Goal: Task Accomplishment & Management: Manage account settings

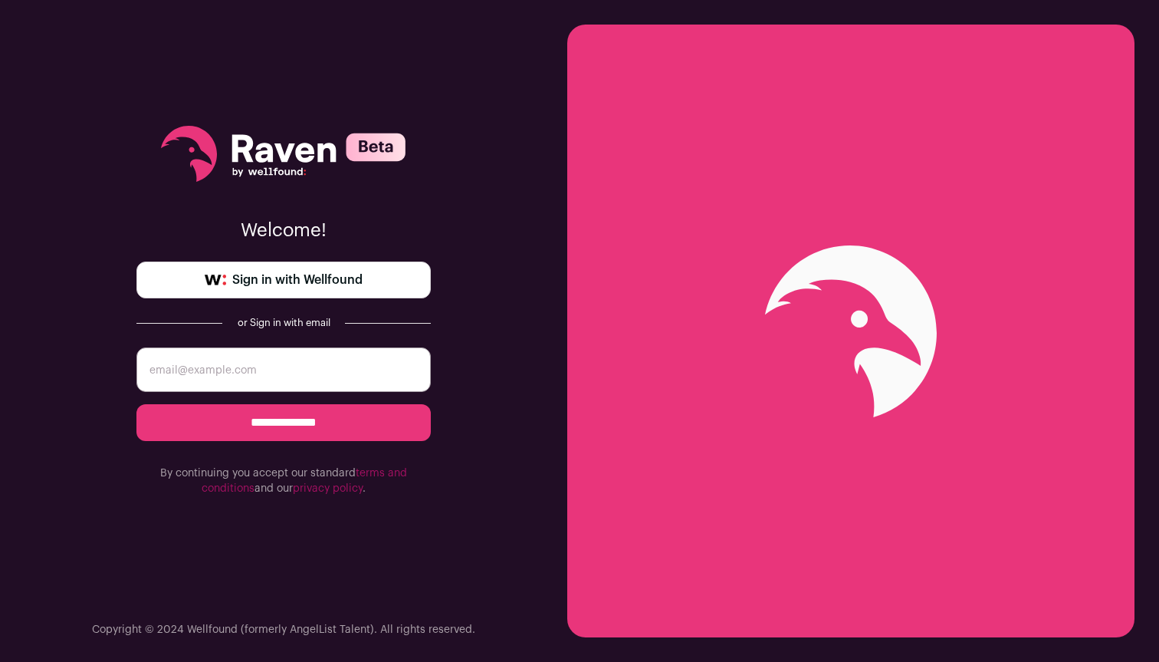
click at [282, 294] on link "Sign in with Wellfound" at bounding box center [283, 279] width 294 height 37
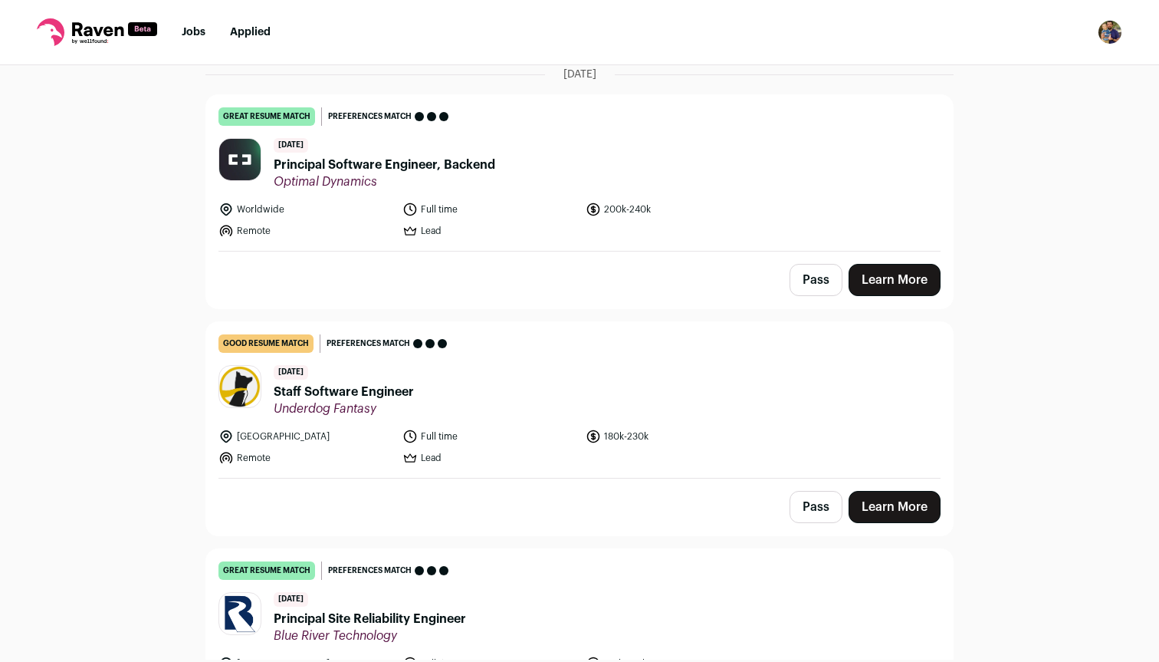
scroll to position [127, 0]
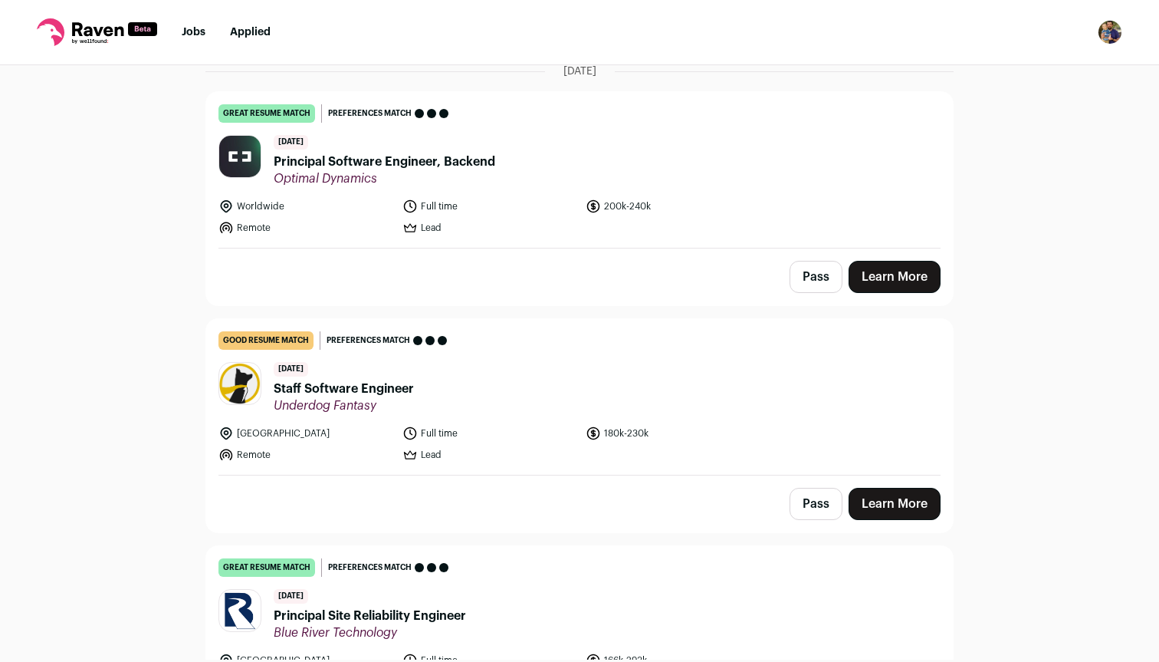
click at [797, 272] on button "Pass" at bounding box center [816, 277] width 53 height 32
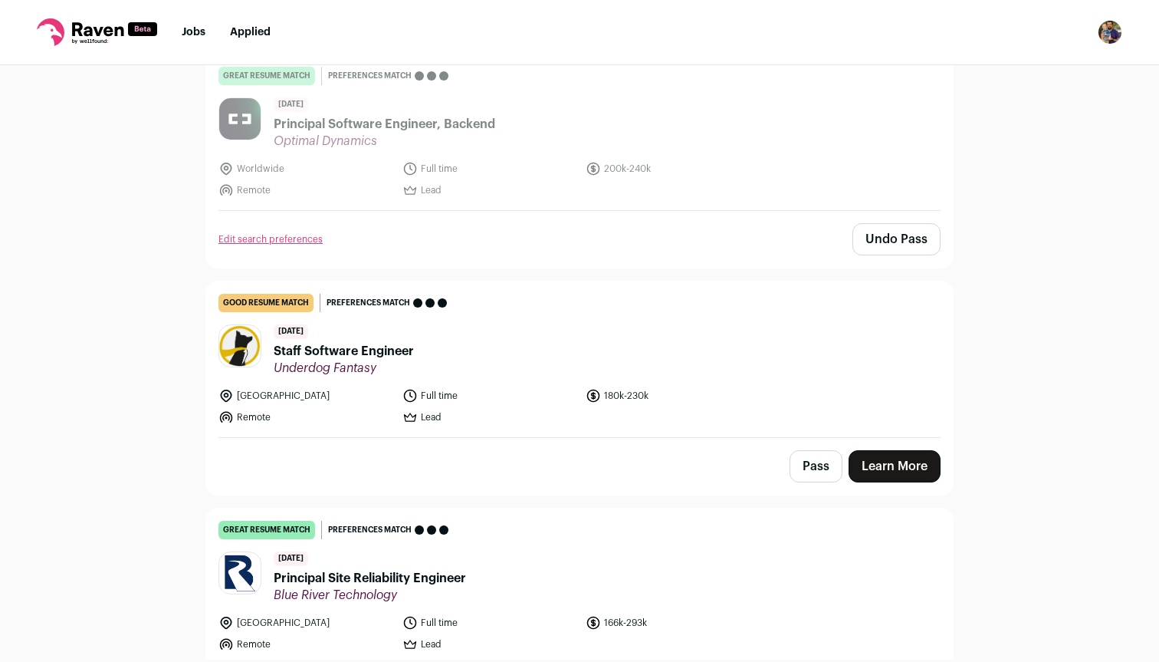
scroll to position [294, 0]
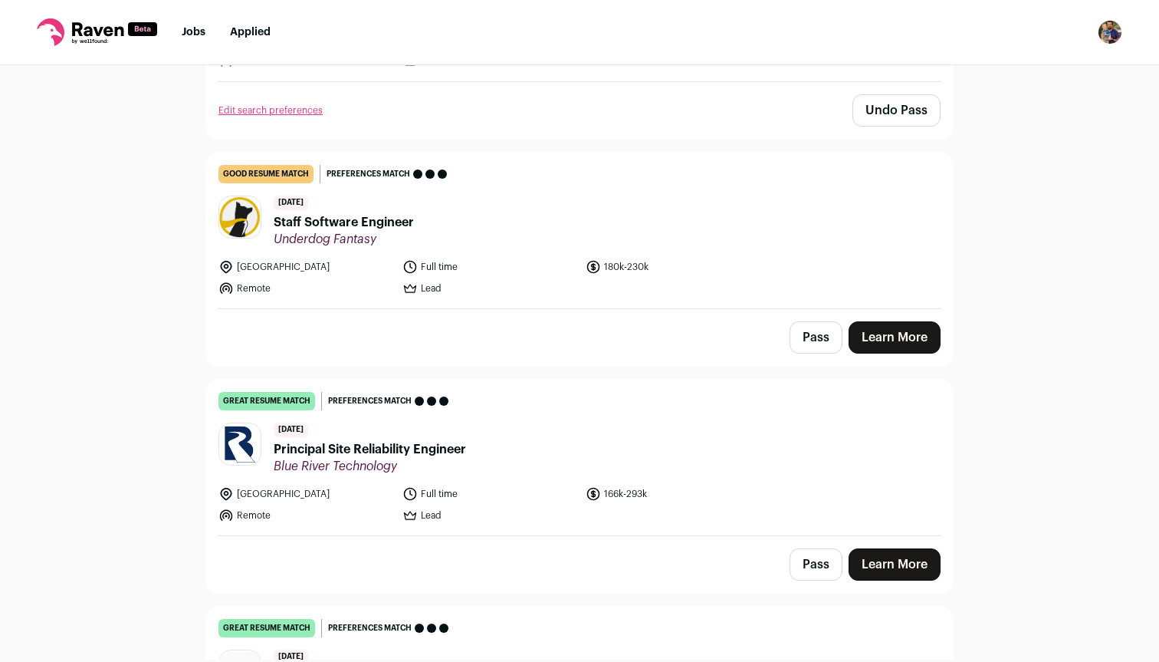
click at [821, 333] on button "Pass" at bounding box center [816, 337] width 53 height 32
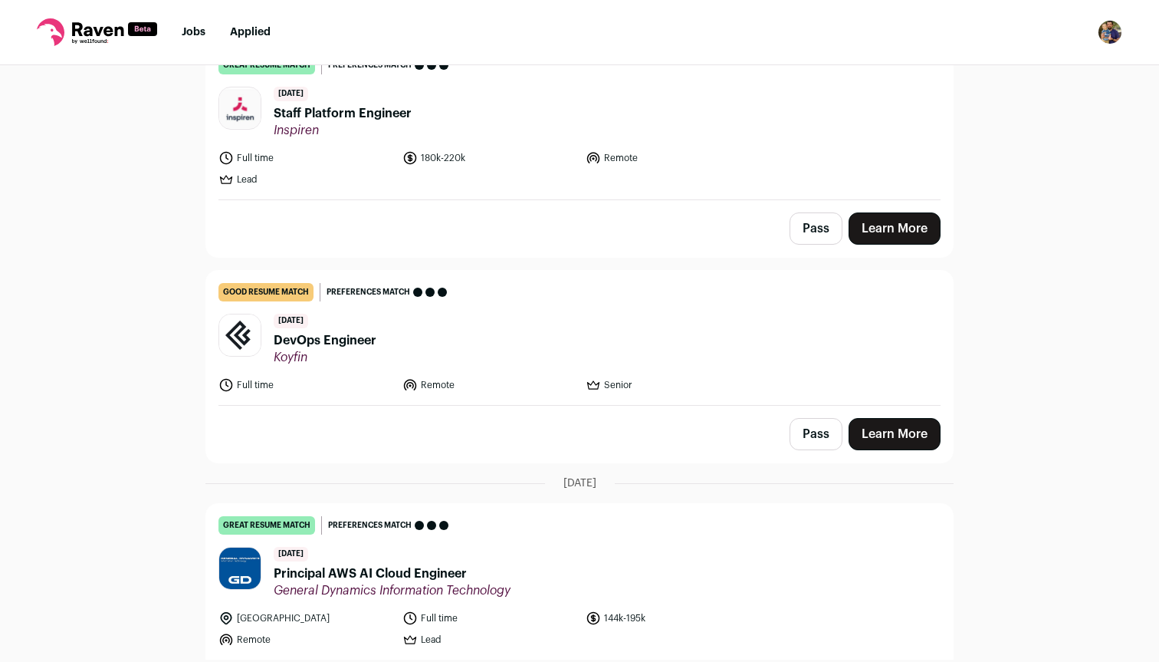
scroll to position [873, 0]
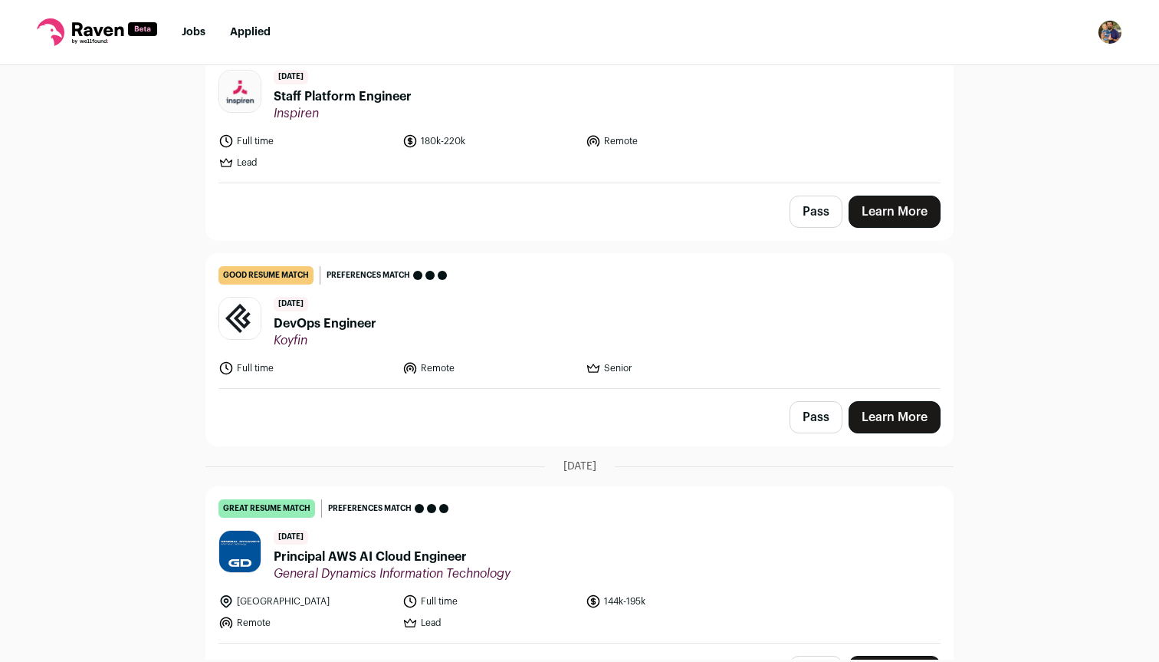
click at [731, 337] on header "7 days ago DevOps Engineer Koyfin" at bounding box center [580, 322] width 722 height 51
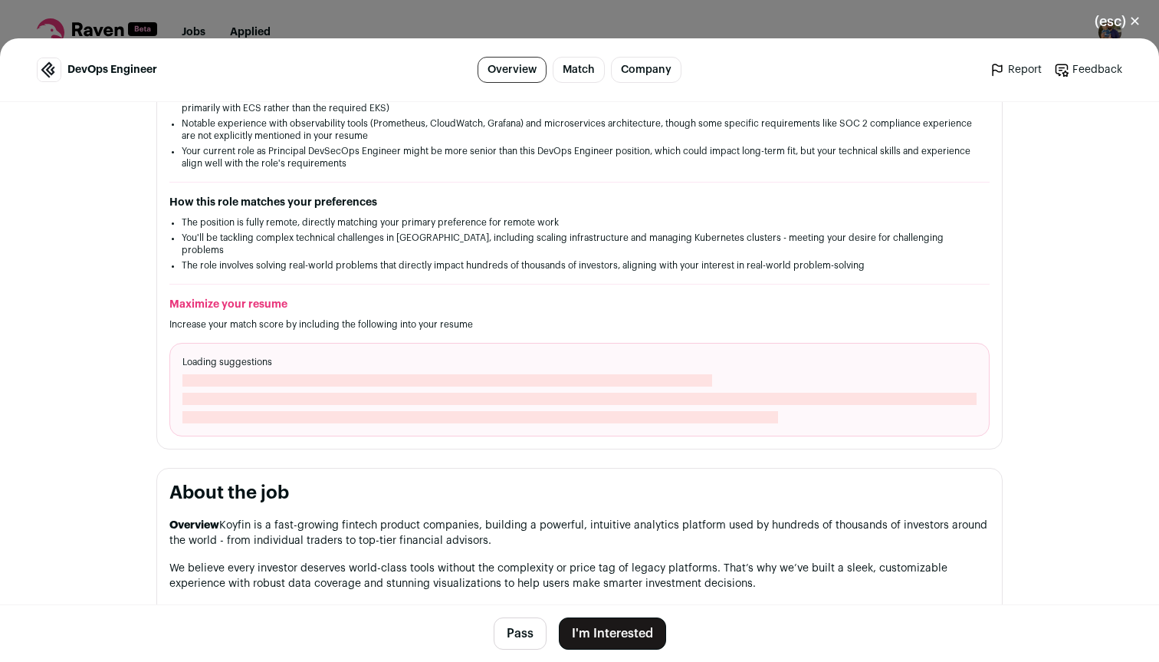
scroll to position [797, 0]
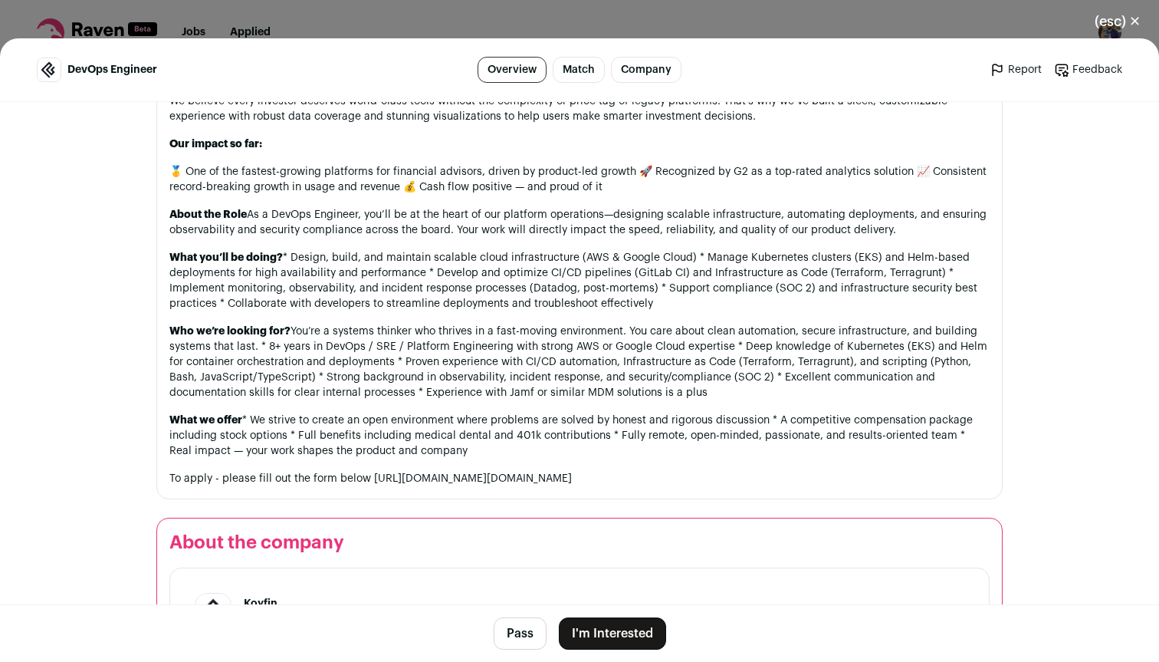
click at [518, 632] on button "Pass" at bounding box center [520, 633] width 53 height 32
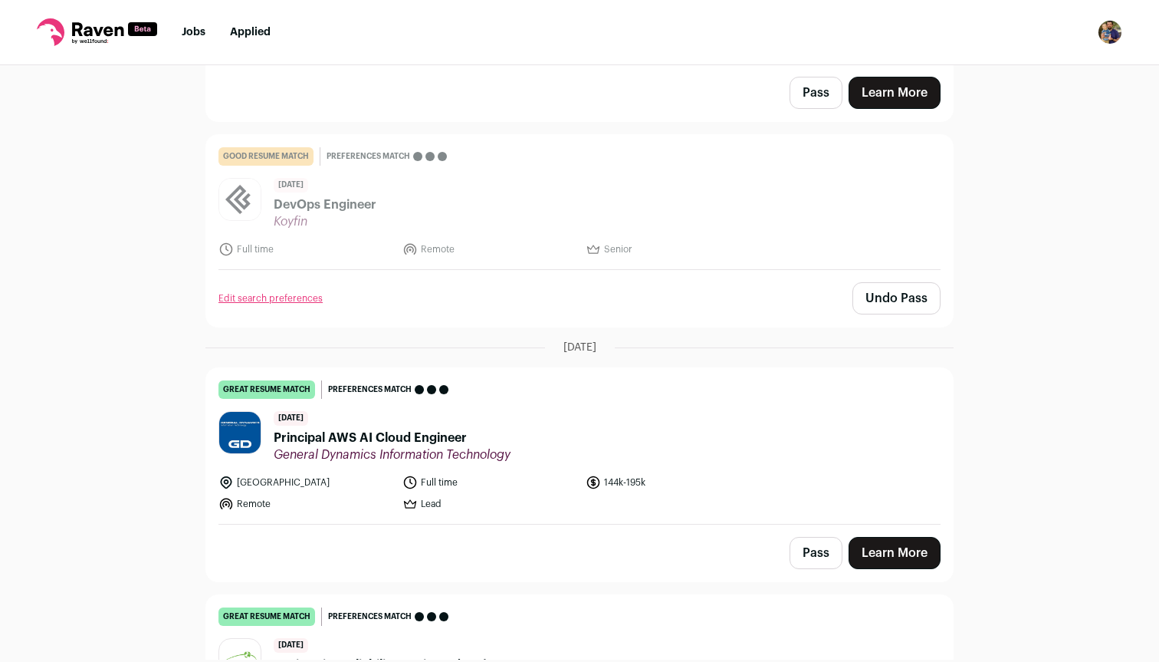
scroll to position [1052, 0]
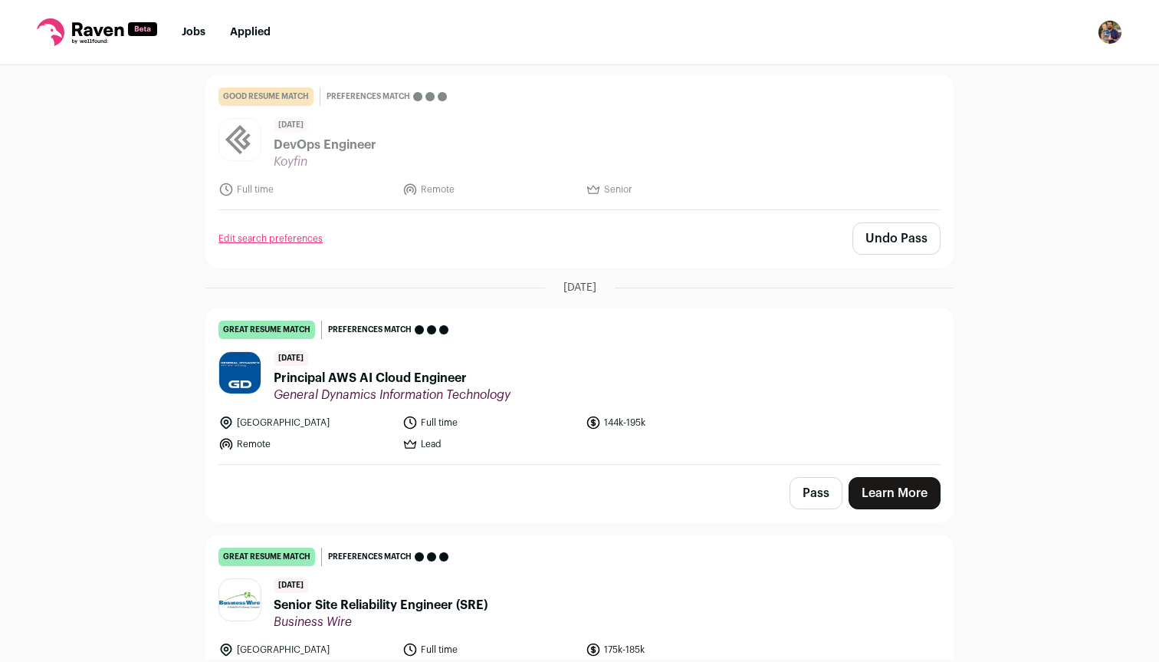
click at [797, 488] on button "Pass" at bounding box center [816, 493] width 53 height 32
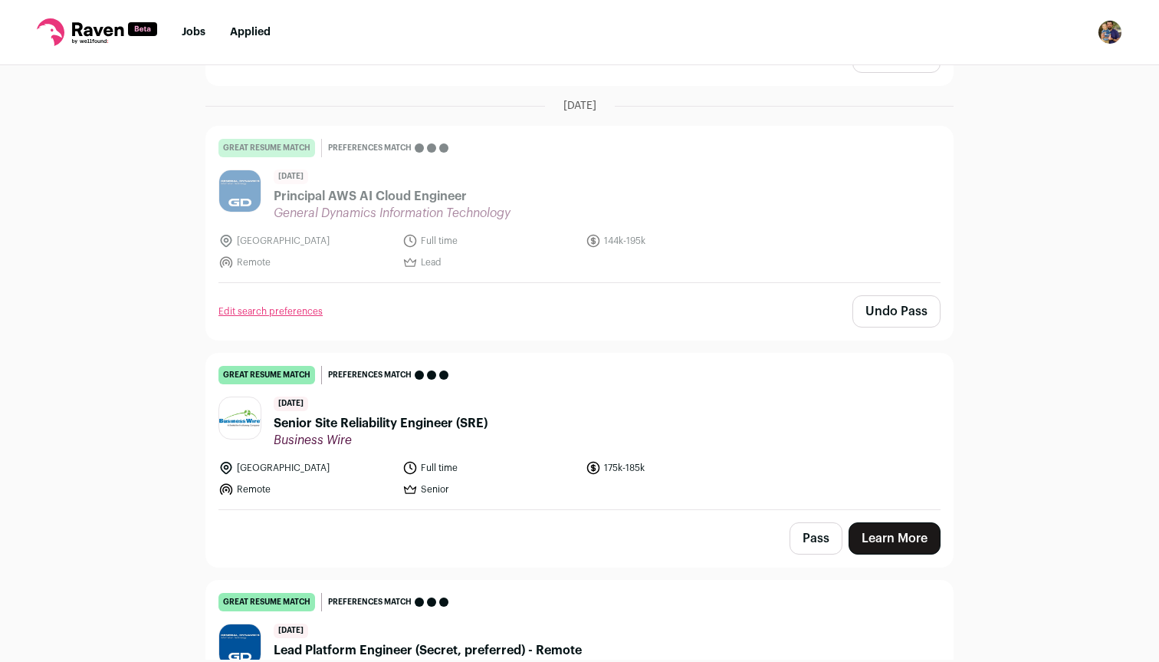
scroll to position [1274, 0]
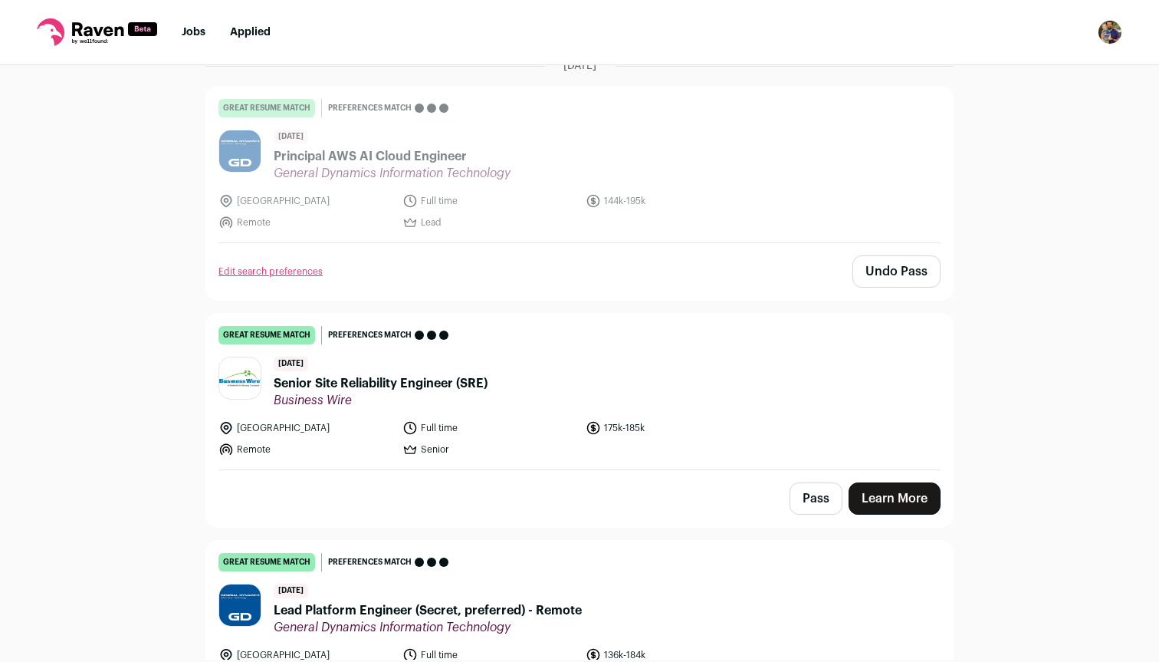
click at [791, 501] on button "Pass" at bounding box center [816, 498] width 53 height 32
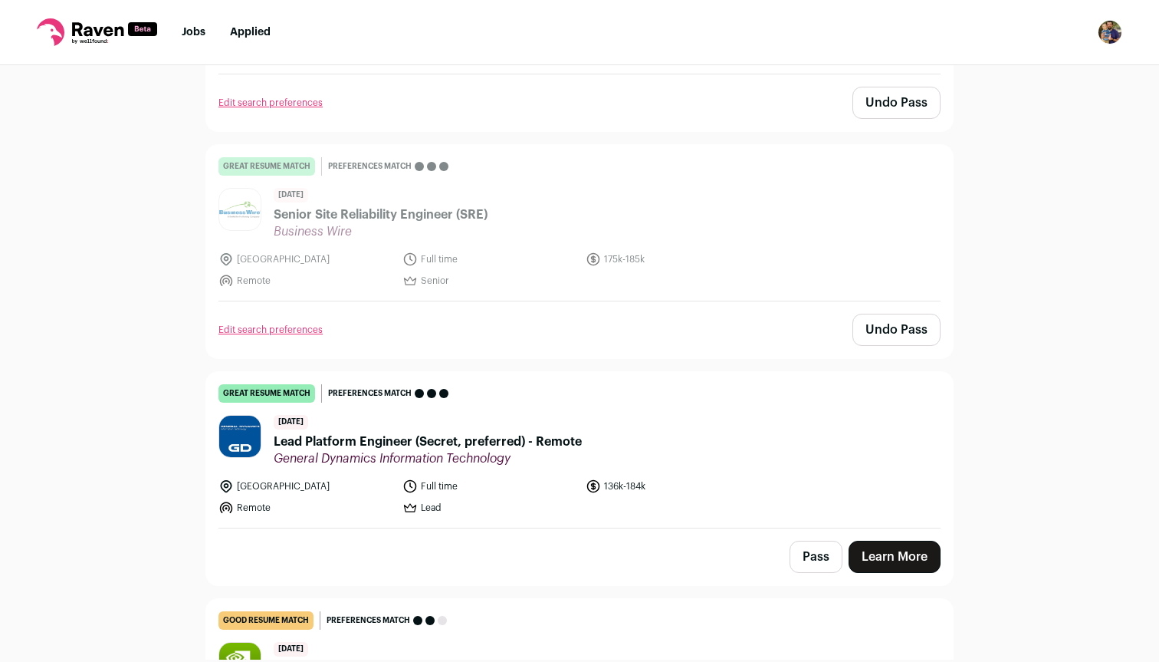
scroll to position [1523, 0]
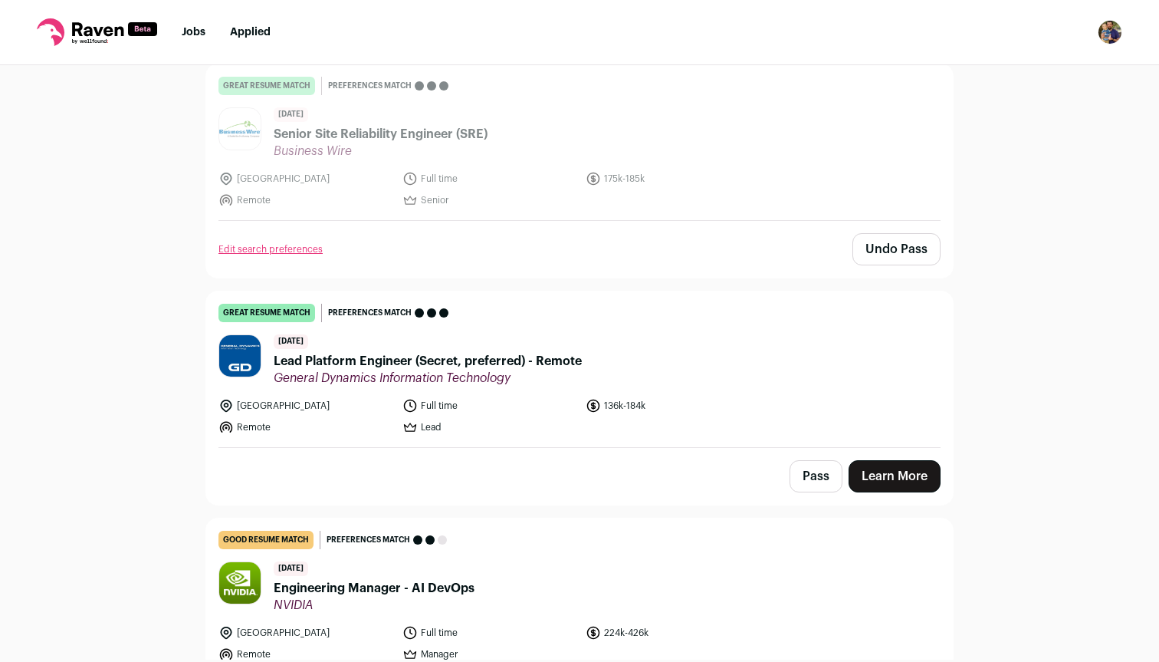
click at [801, 474] on button "Pass" at bounding box center [816, 476] width 53 height 32
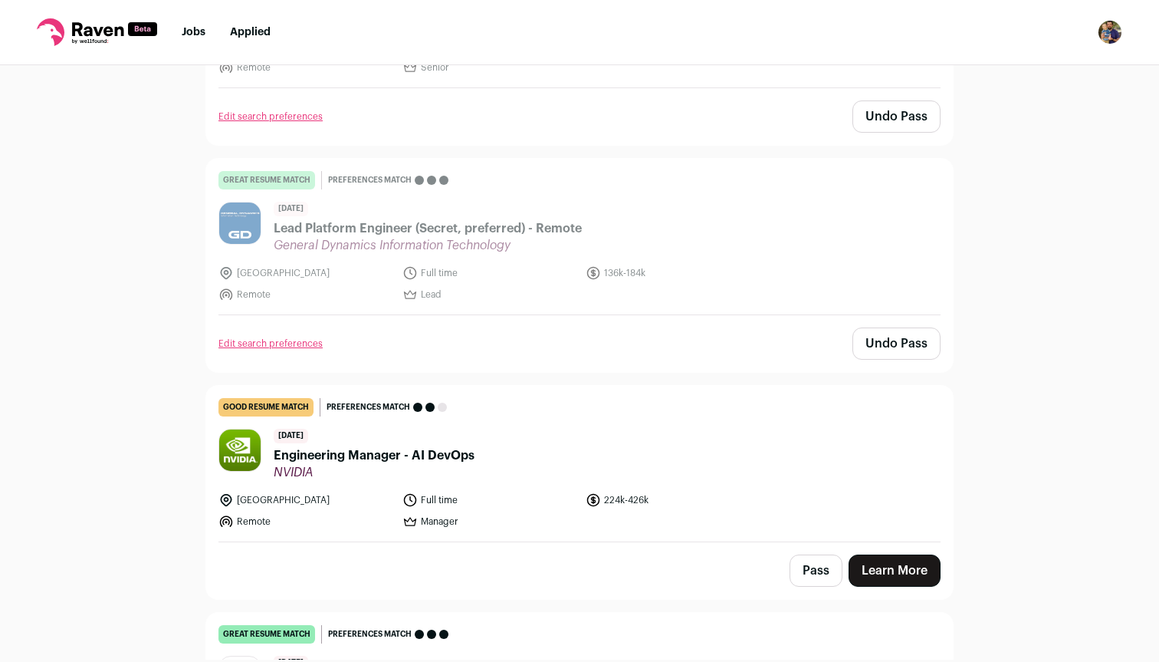
scroll to position [1656, 0]
click at [812, 563] on button "Pass" at bounding box center [816, 570] width 53 height 32
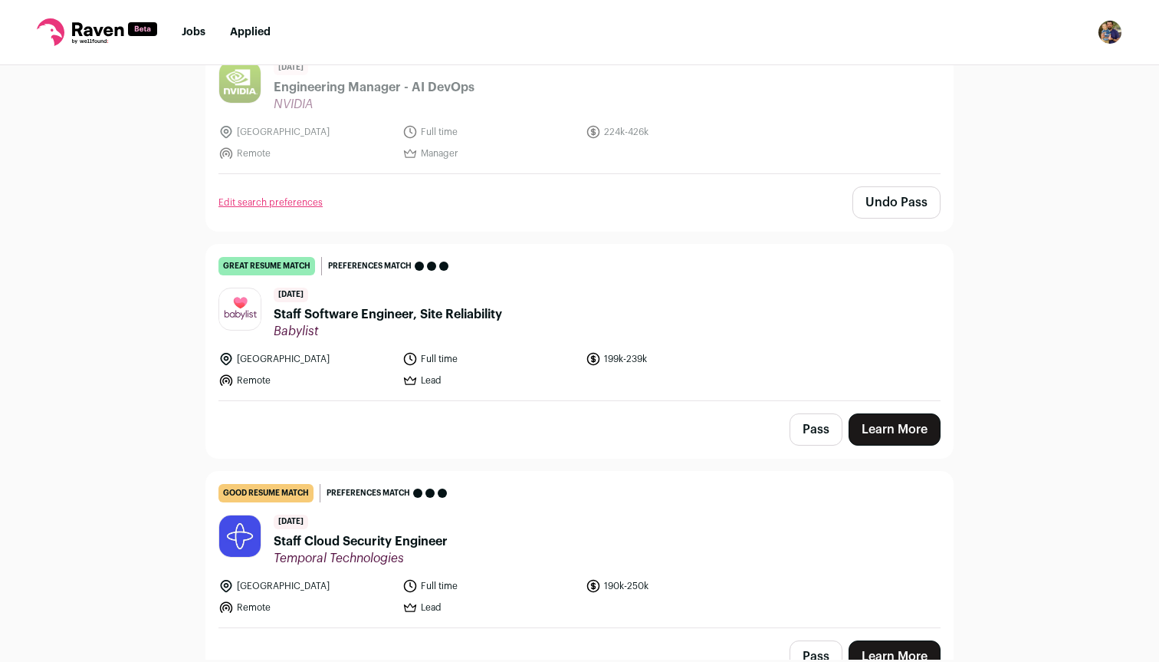
scroll to position [2063, 0]
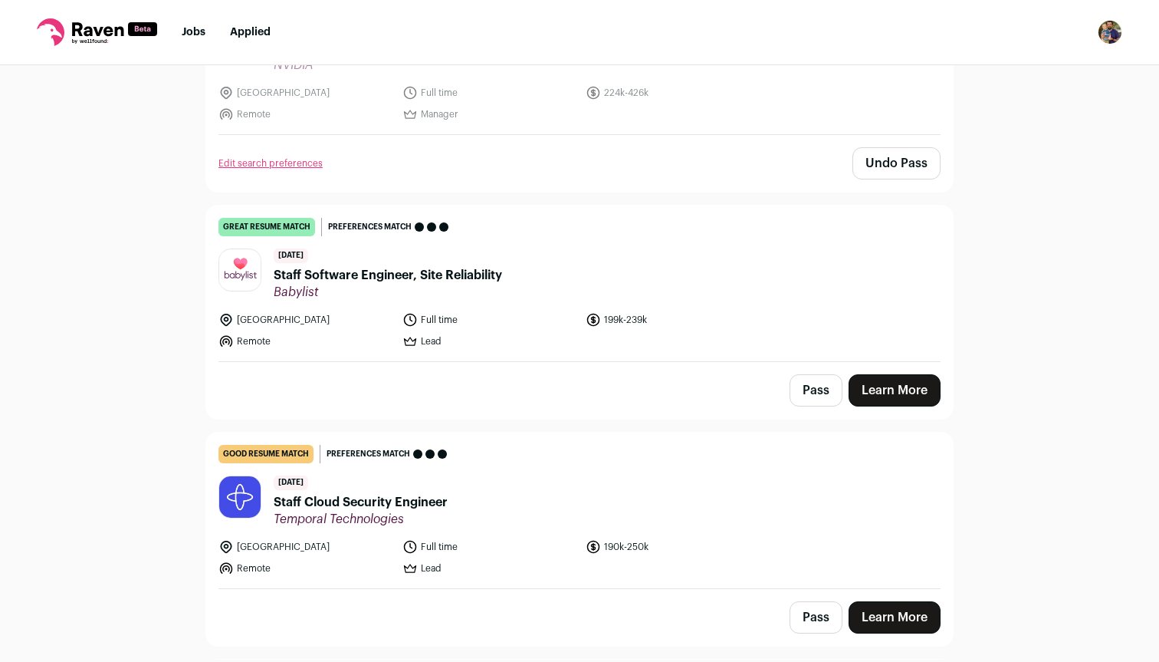
click at [417, 278] on span "Staff Software Engineer, Site Reliability" at bounding box center [388, 275] width 229 height 18
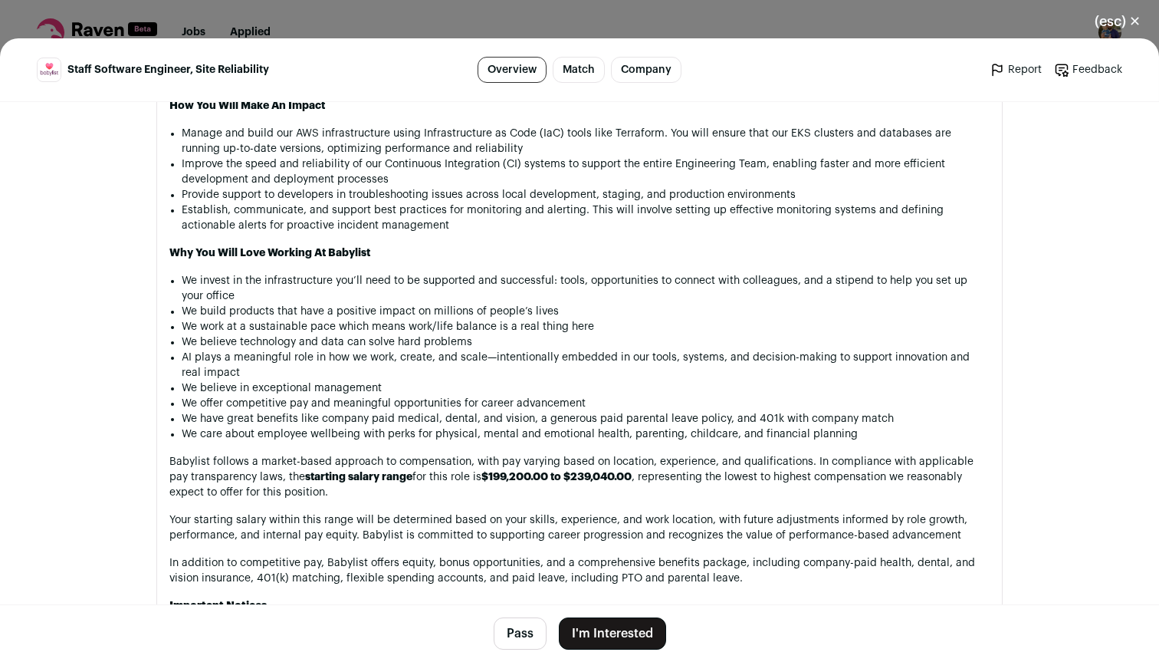
scroll to position [1825, 0]
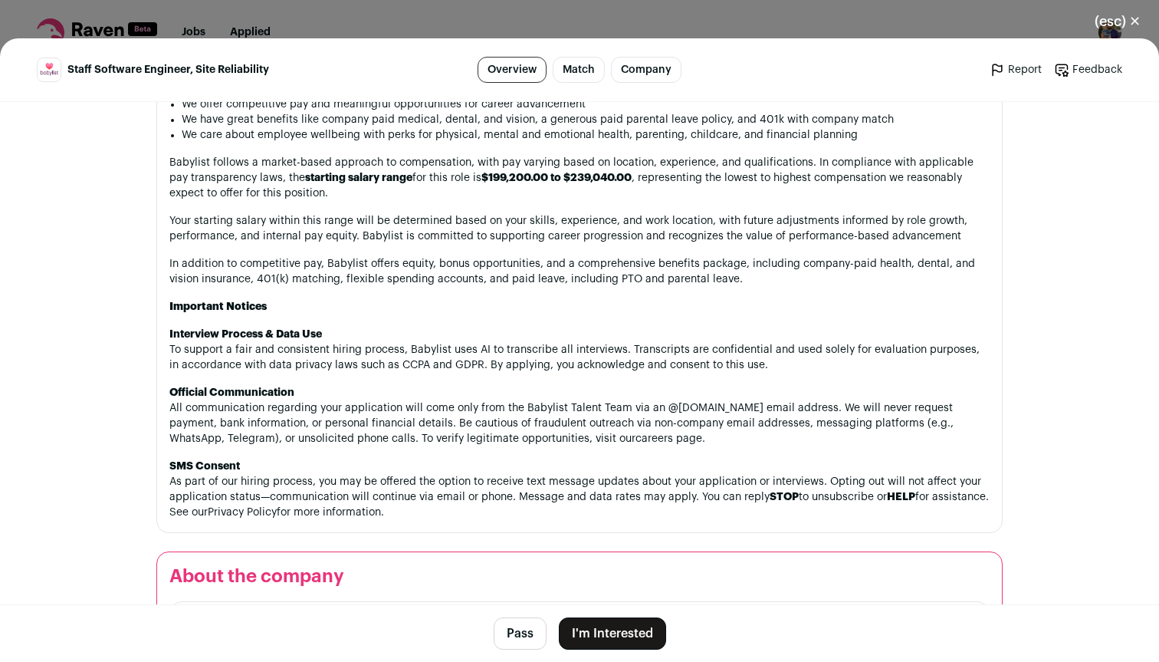
click at [1114, 25] on button "(esc) ✕" at bounding box center [1118, 22] width 83 height 34
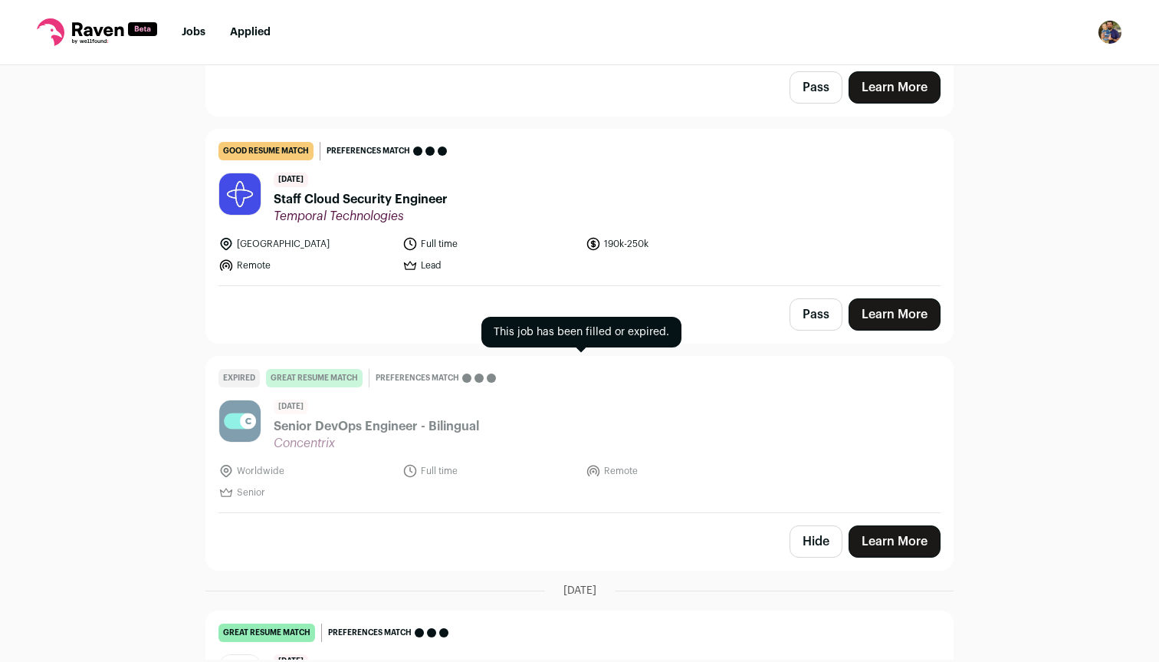
scroll to position [2369, 0]
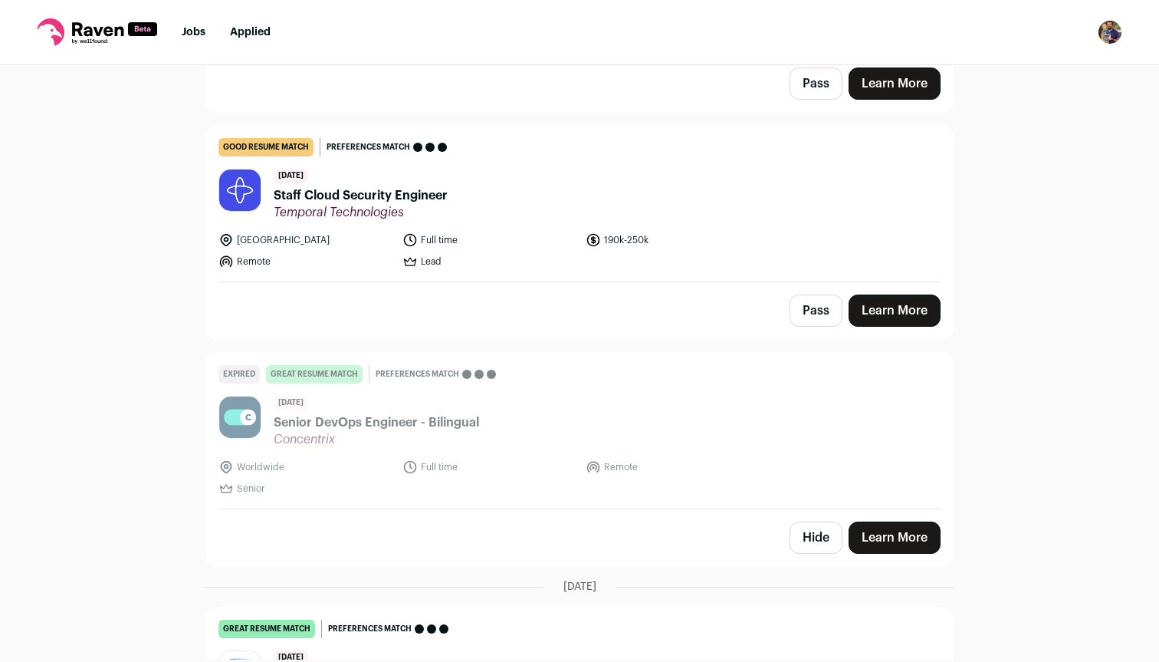
click at [825, 532] on button "Hide" at bounding box center [816, 537] width 53 height 32
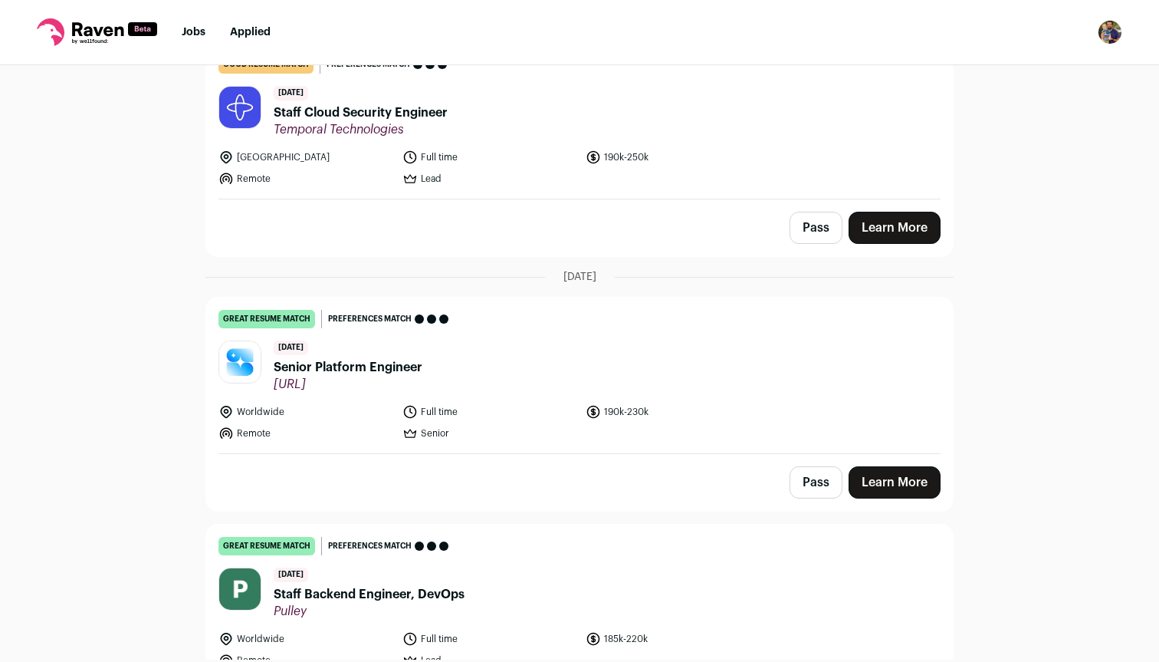
scroll to position [2455, 0]
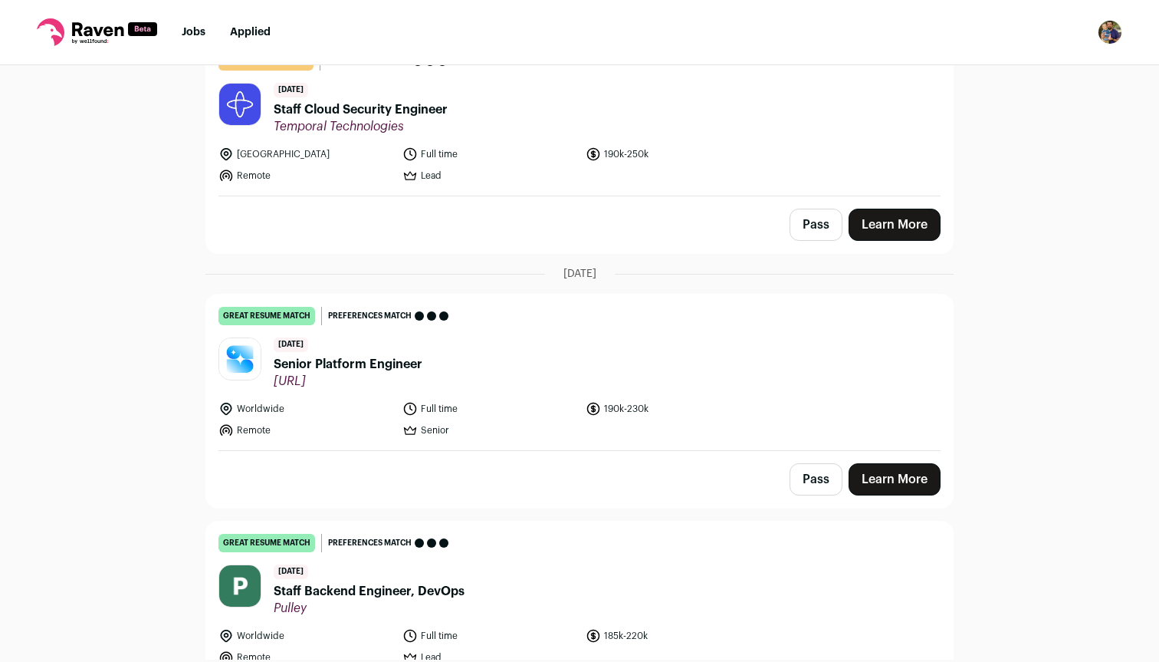
click at [717, 377] on header "16 days ago Senior Platform Engineer Sully.ai" at bounding box center [580, 362] width 722 height 51
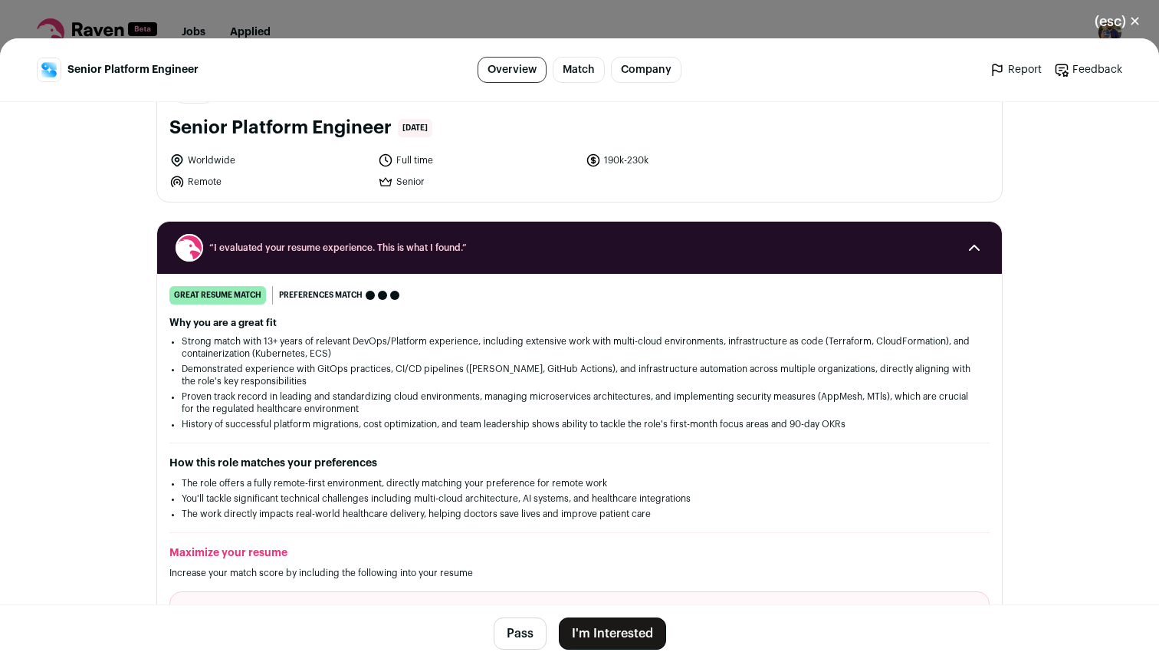
scroll to position [107, 0]
